Goal: Transaction & Acquisition: Obtain resource

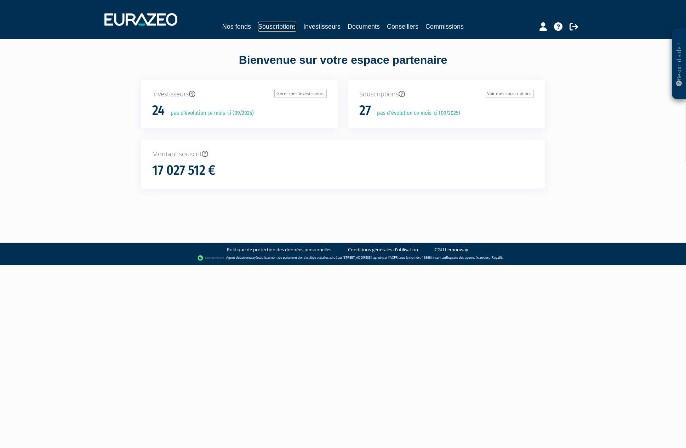
click at [286, 28] on link "Souscriptions" at bounding box center [277, 27] width 38 height 10
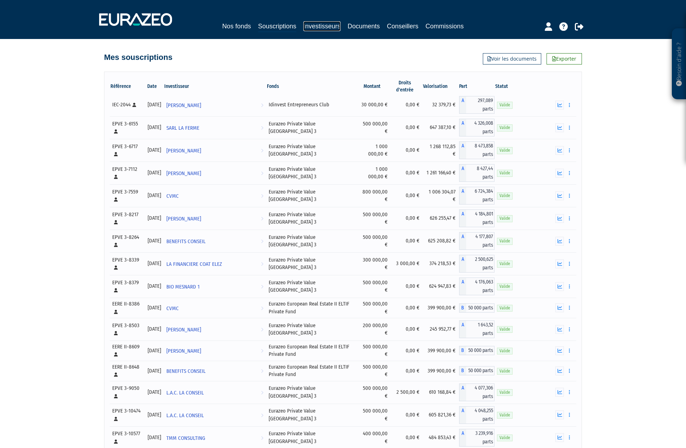
click at [326, 27] on link "Investisseurs" at bounding box center [321, 26] width 37 height 10
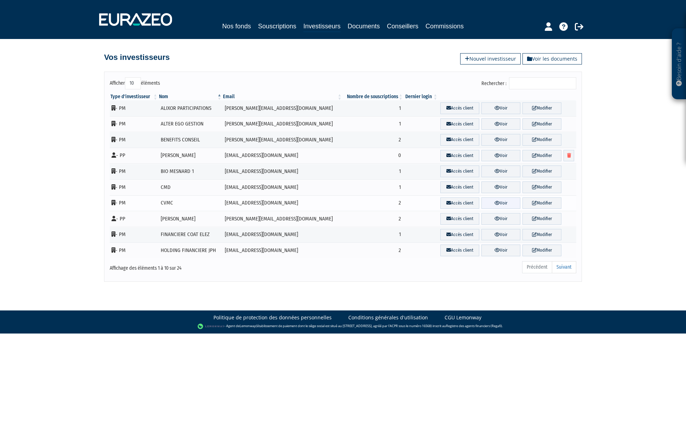
click at [502, 202] on link "Voir" at bounding box center [501, 203] width 39 height 12
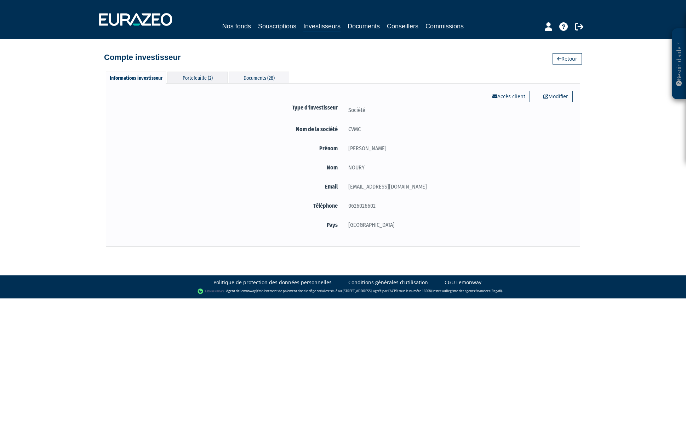
click at [204, 80] on div "Portefeuille (2)" at bounding box center [197, 78] width 60 height 12
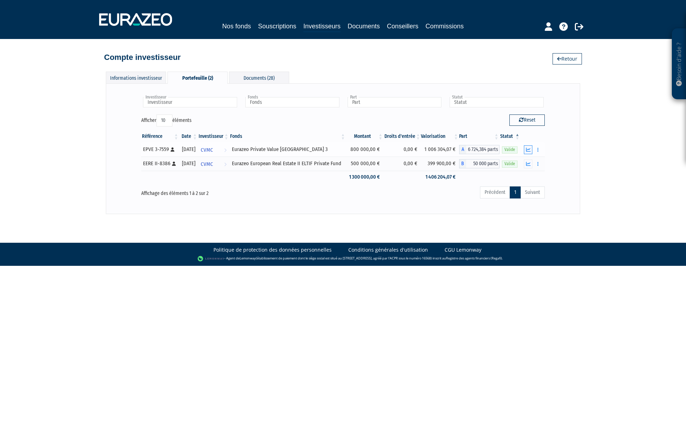
click at [529, 152] on icon "button" at bounding box center [528, 149] width 5 height 5
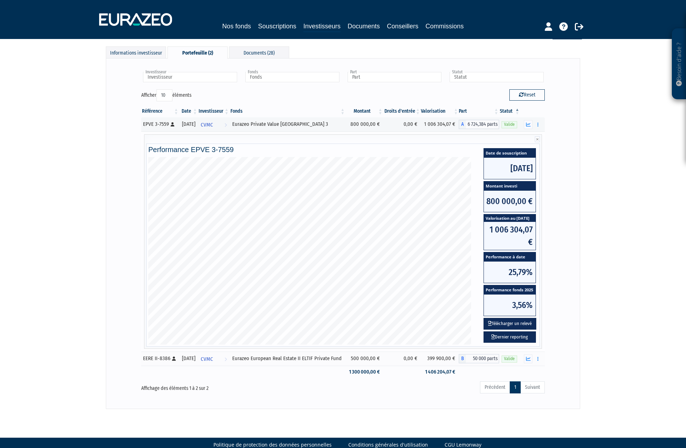
scroll to position [43, 0]
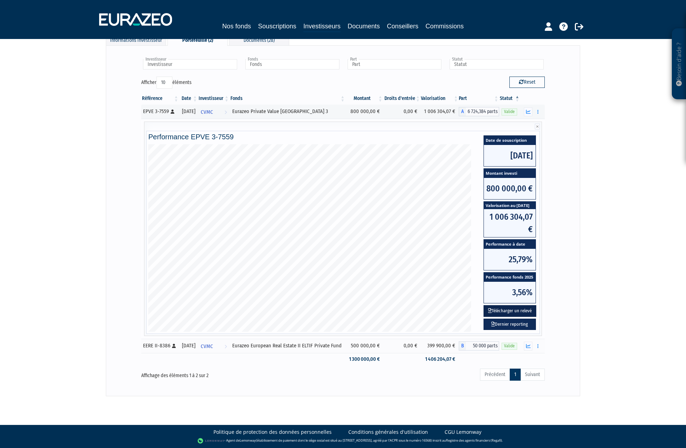
click at [517, 317] on button "Télécharger un relevé" at bounding box center [510, 311] width 53 height 12
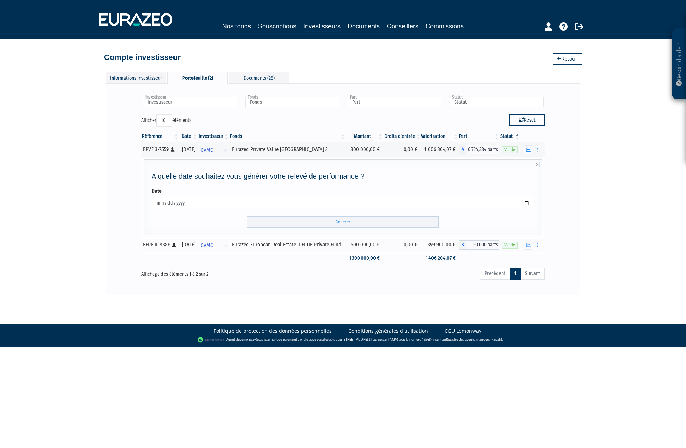
click at [528, 209] on input "2025-09-16" at bounding box center [343, 203] width 383 height 12
type input "2025-07-31"
click at [325, 228] on input "Générer" at bounding box center [343, 222] width 192 height 12
click at [528, 247] on icon "button" at bounding box center [528, 245] width 5 height 5
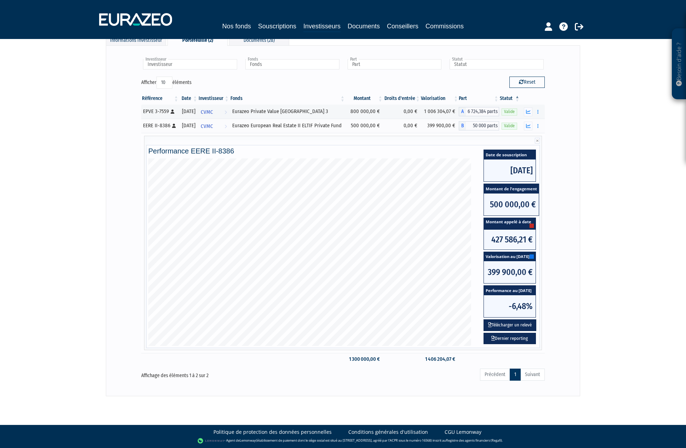
scroll to position [54, 0]
click at [508, 325] on button "Télécharger un relevé" at bounding box center [510, 325] width 53 height 12
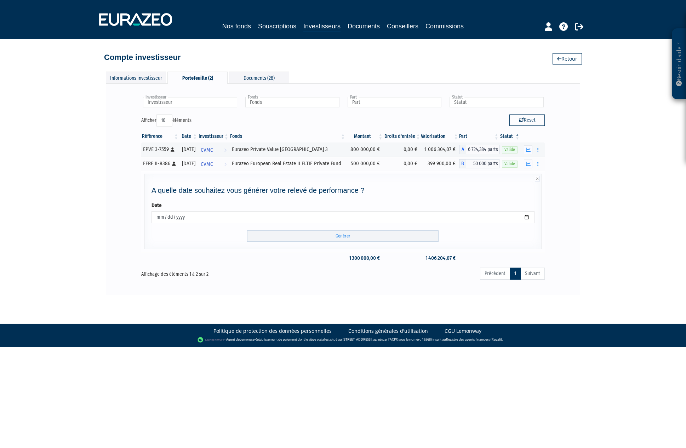
click at [280, 223] on input "2025-09-16" at bounding box center [343, 217] width 383 height 12
click at [530, 223] on input "2025-09-16" at bounding box center [343, 217] width 383 height 12
click at [526, 223] on input "2025-09-16" at bounding box center [343, 217] width 383 height 12
type input "2025-07-31"
click at [346, 242] on input "Générer" at bounding box center [343, 236] width 192 height 12
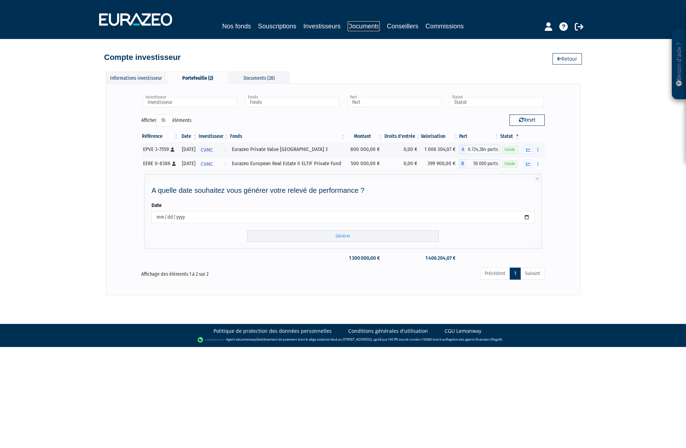
click at [370, 27] on link "Documents" at bounding box center [364, 26] width 32 height 10
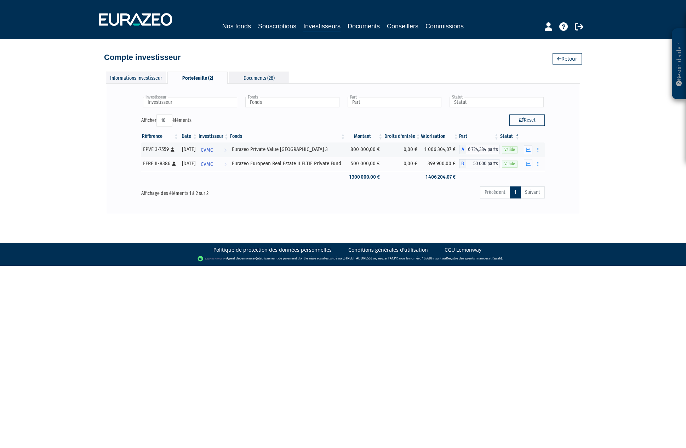
click at [260, 77] on div "Documents (28)" at bounding box center [259, 78] width 60 height 12
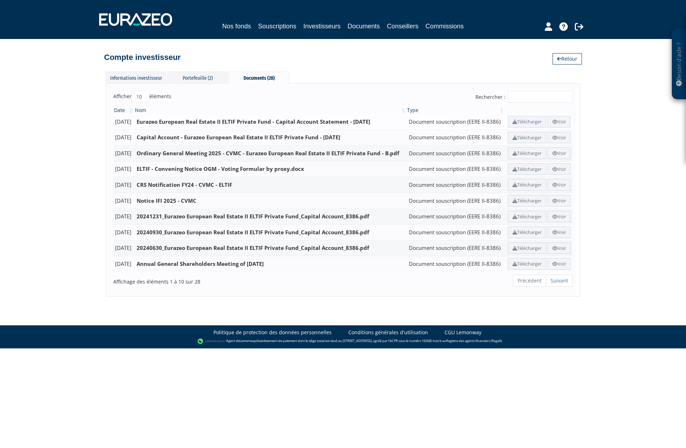
click at [546, 122] on link "Télécharger" at bounding box center [527, 122] width 38 height 12
